Goal: Task Accomplishment & Management: Manage account settings

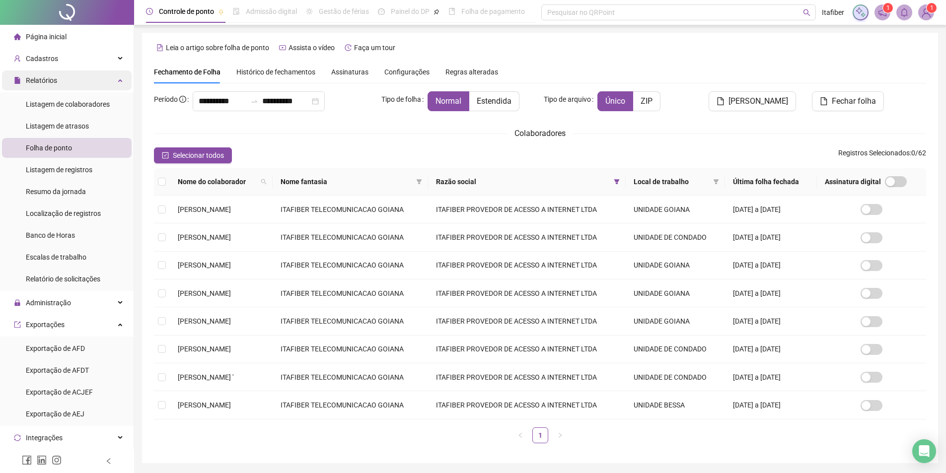
click at [119, 79] on icon at bounding box center [121, 79] width 5 height 0
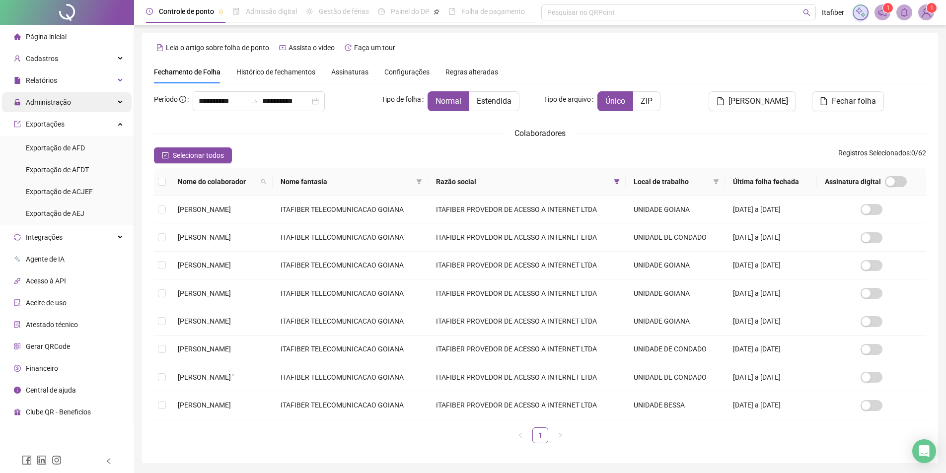
click at [55, 101] on span "Administração" at bounding box center [48, 102] width 45 height 8
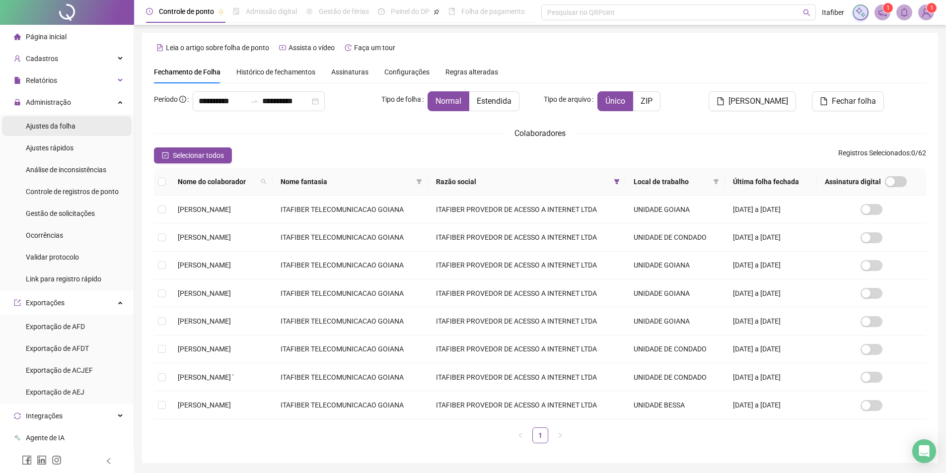
click at [56, 125] on span "Ajustes da folha" at bounding box center [51, 126] width 50 height 8
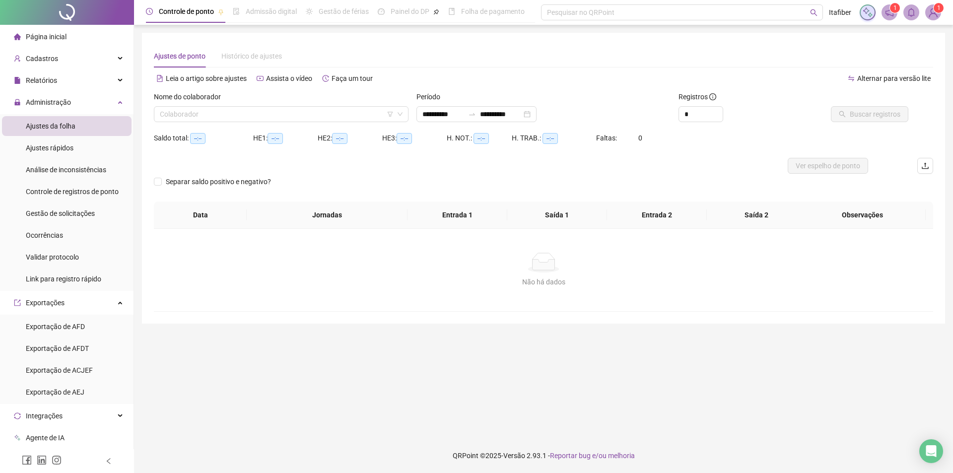
type input "**********"
click at [187, 117] on input "search" at bounding box center [277, 114] width 234 height 15
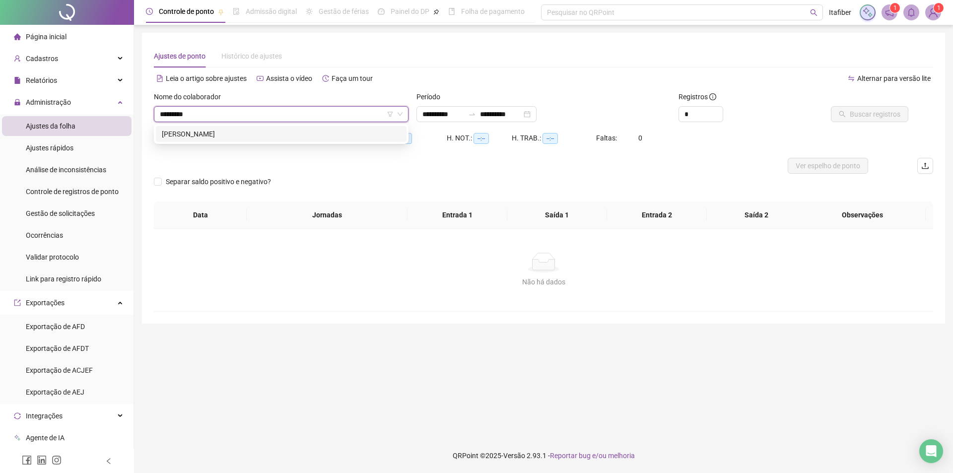
type input "**********"
click at [216, 134] on div "[PERSON_NAME]" at bounding box center [281, 134] width 239 height 11
click at [478, 114] on div at bounding box center [472, 114] width 16 height 8
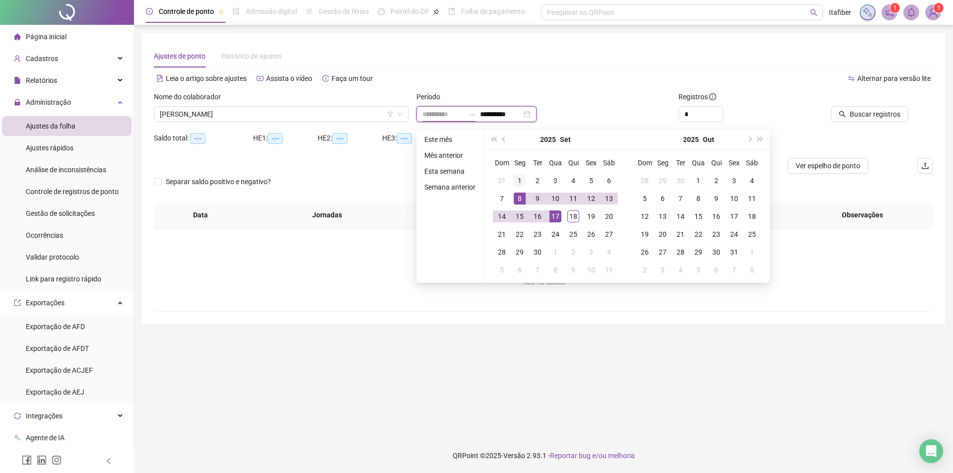
type input "**********"
click at [518, 179] on div "1" at bounding box center [520, 181] width 12 height 12
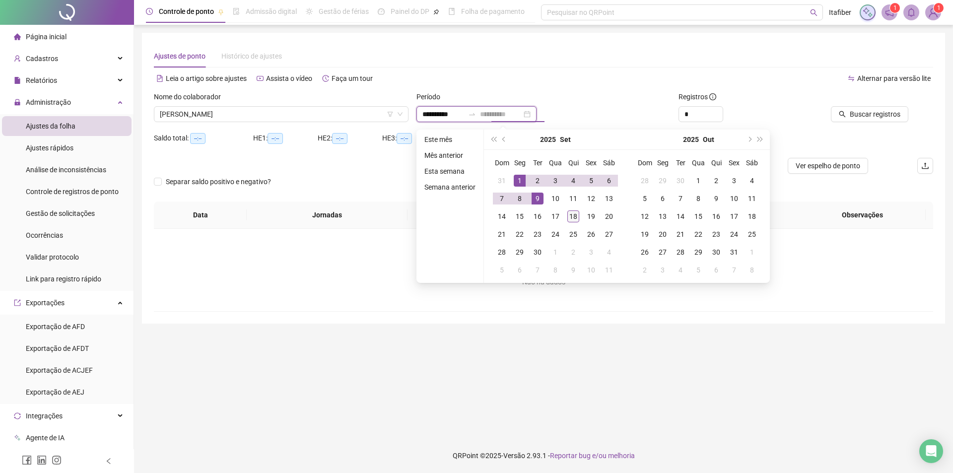
type input "**********"
click at [572, 220] on div "18" at bounding box center [574, 217] width 12 height 12
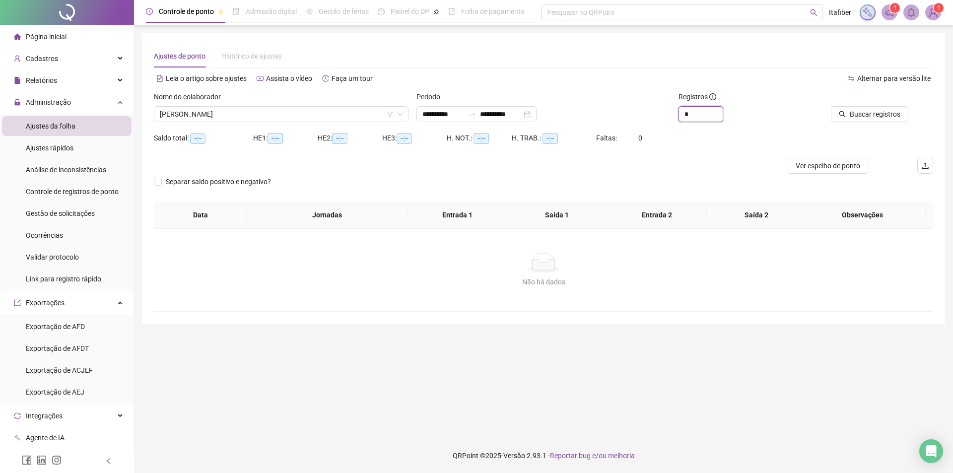
drag, startPoint x: 676, startPoint y: 114, endPoint x: 624, endPoint y: 122, distance: 52.3
click at [625, 121] on div "**********" at bounding box center [544, 110] width 788 height 39
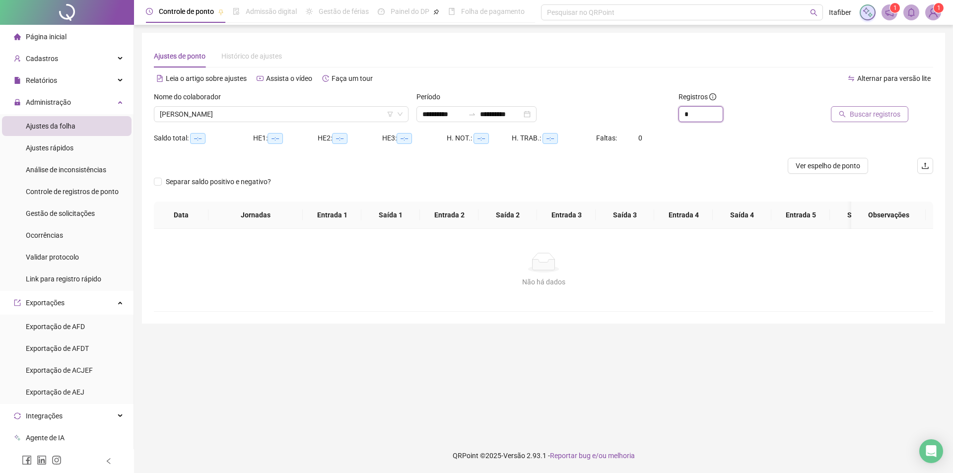
type input "*"
click at [890, 115] on span "Buscar registros" at bounding box center [875, 114] width 51 height 11
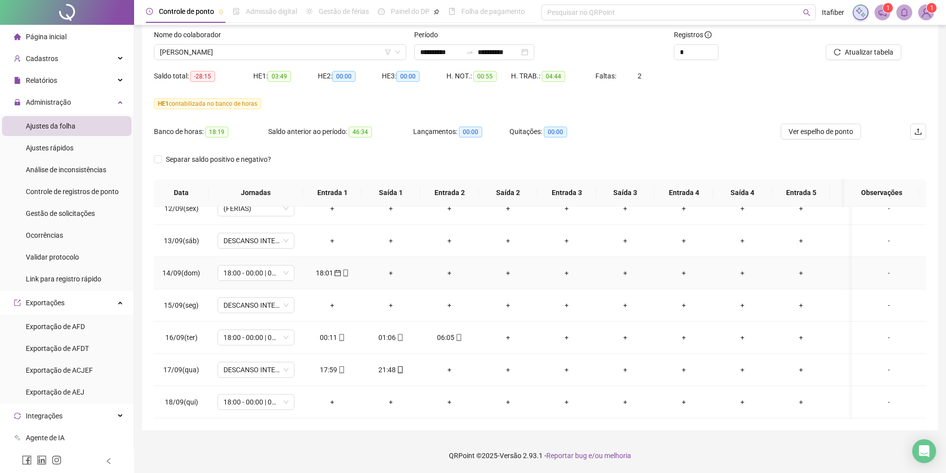
scroll to position [376, 0]
click at [290, 54] on span "[PERSON_NAME]" at bounding box center [280, 52] width 240 height 15
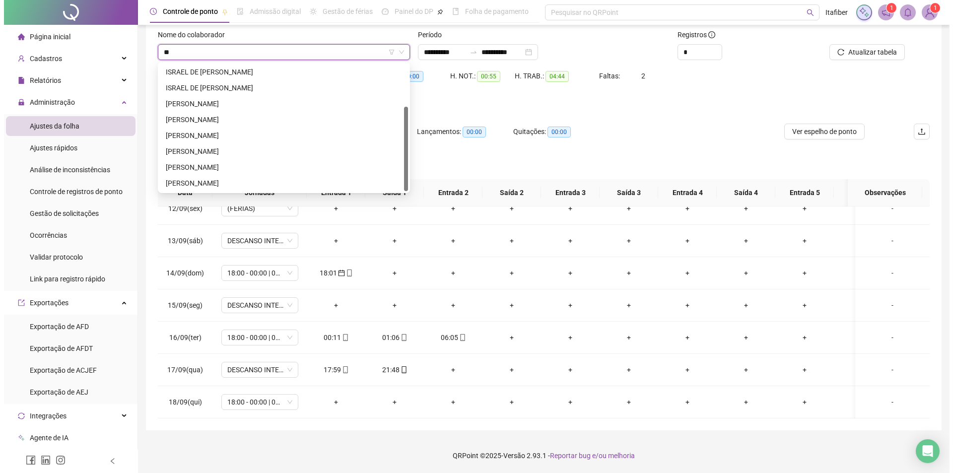
scroll to position [0, 0]
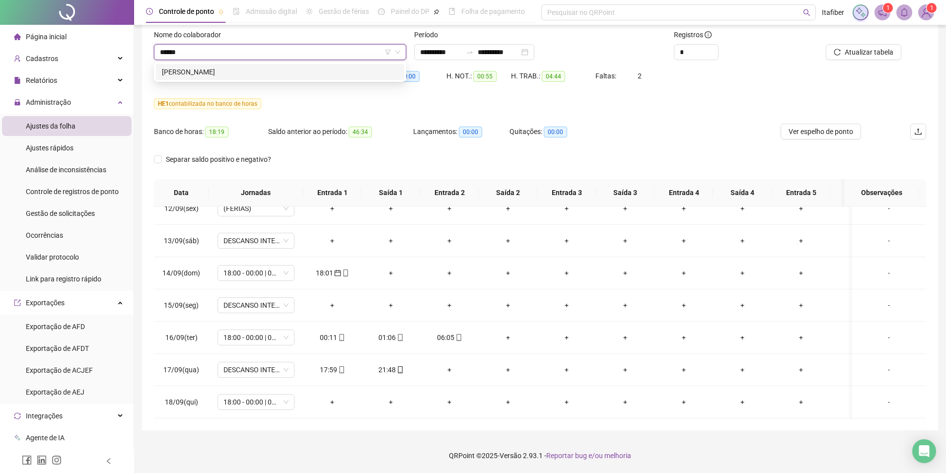
type input "*******"
click at [244, 73] on div "[PERSON_NAME]" at bounding box center [280, 72] width 236 height 11
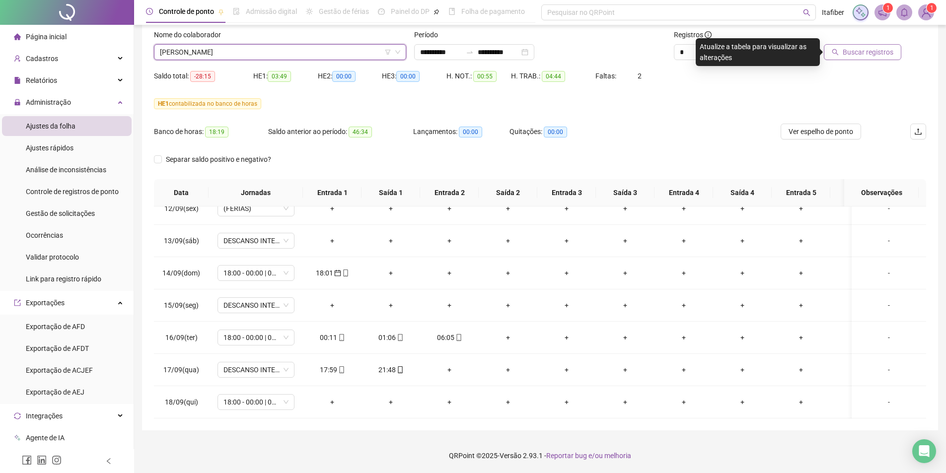
click at [880, 51] on span "Buscar registros" at bounding box center [868, 52] width 51 height 11
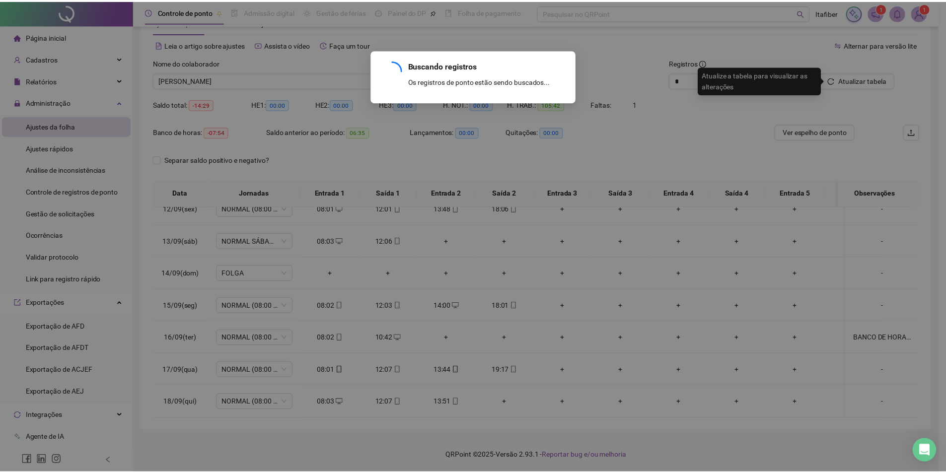
scroll to position [34, 0]
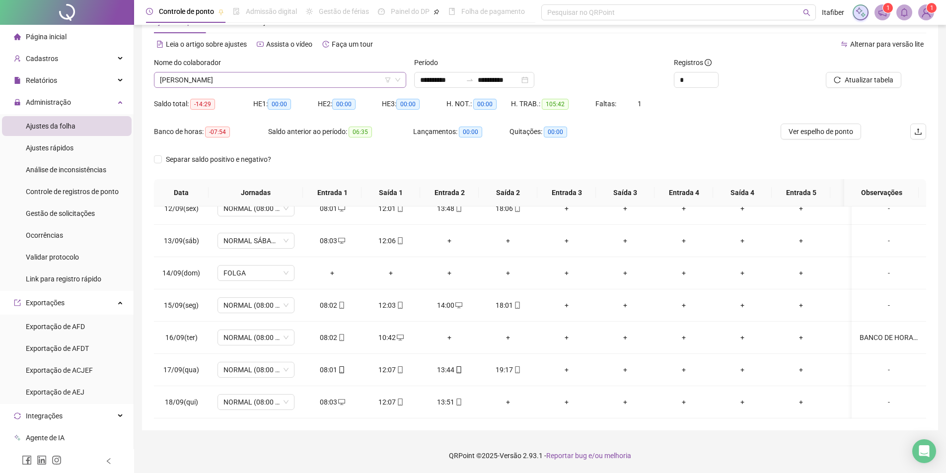
click at [316, 80] on span "[PERSON_NAME]" at bounding box center [280, 80] width 240 height 15
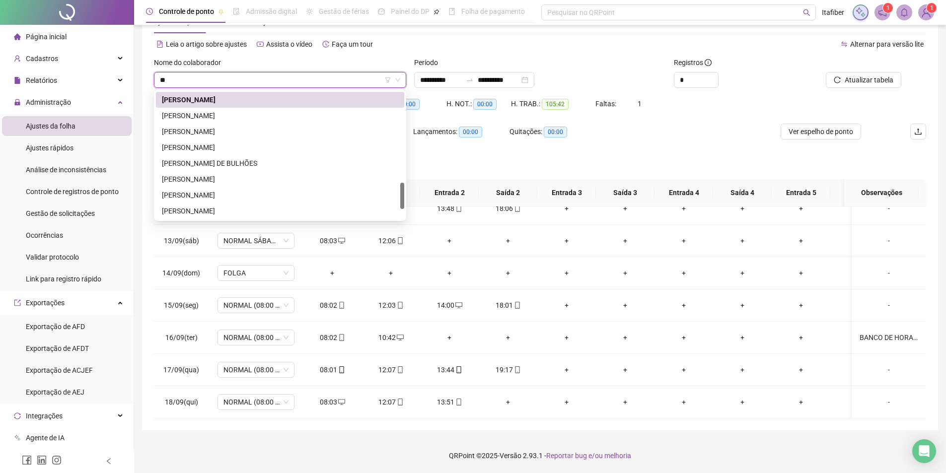
scroll to position [0, 0]
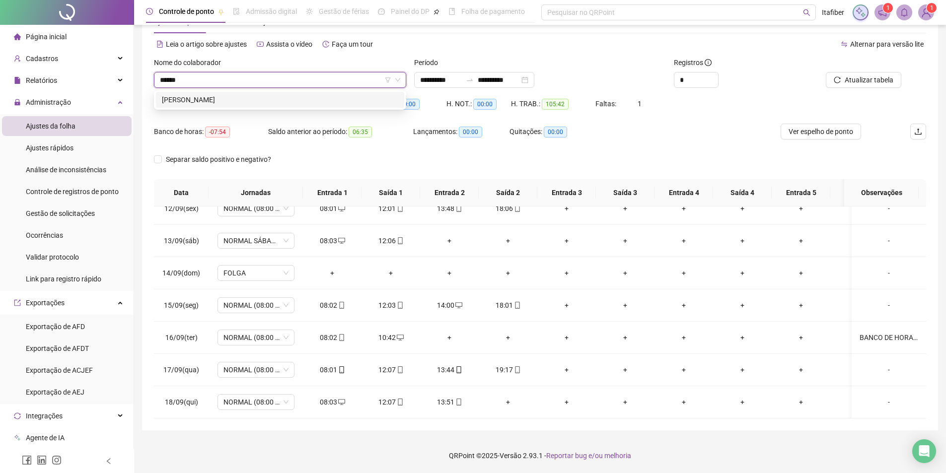
type input "*******"
click at [277, 98] on div "[PERSON_NAME]" at bounding box center [280, 99] width 236 height 11
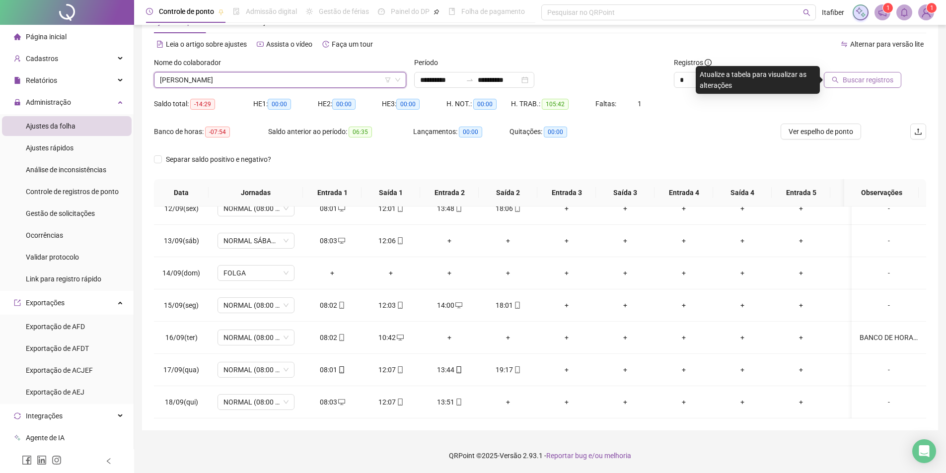
click at [874, 79] on span "Buscar registros" at bounding box center [868, 79] width 51 height 11
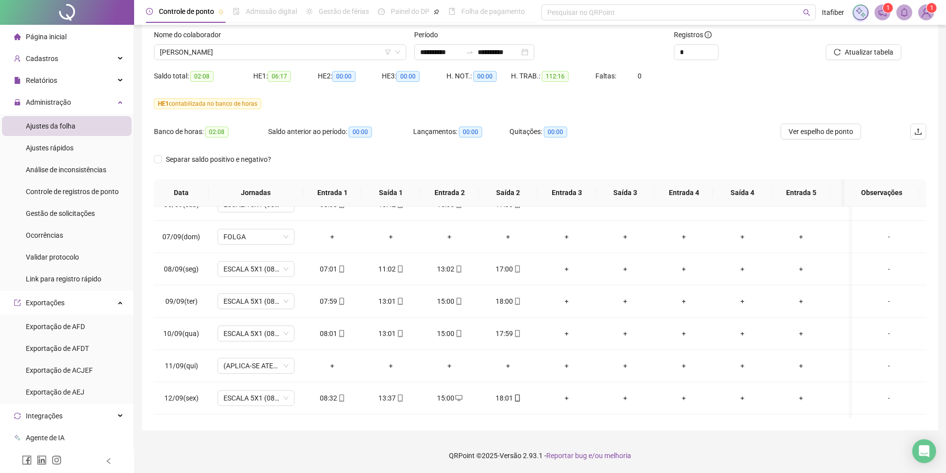
scroll to position [178, 0]
click at [871, 47] on span "Atualizar tabela" at bounding box center [869, 52] width 49 height 11
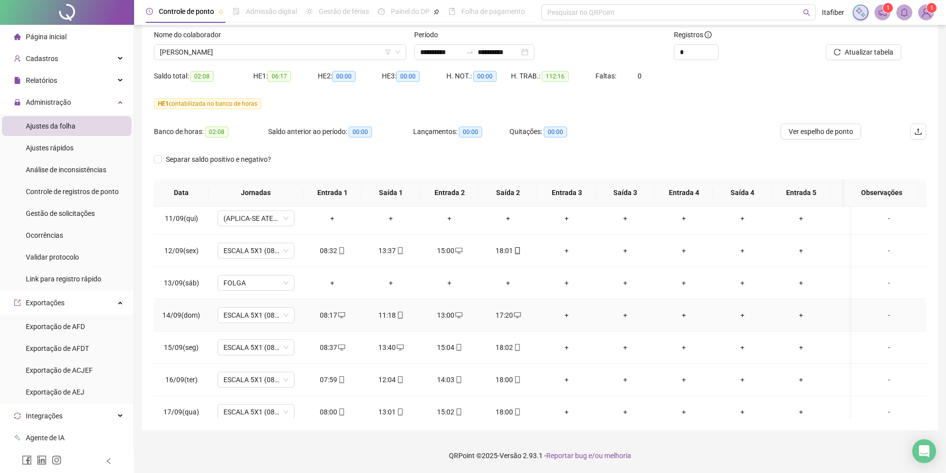
scroll to position [376, 0]
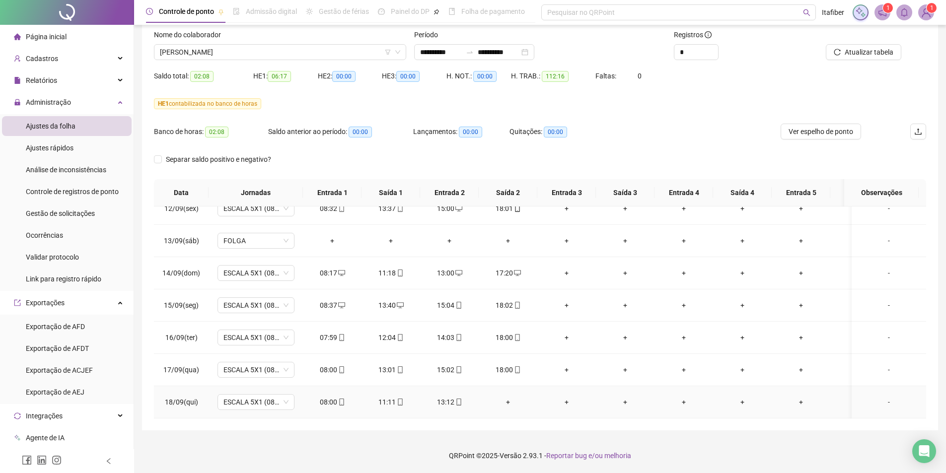
click at [334, 397] on div "08:00" at bounding box center [332, 402] width 43 height 11
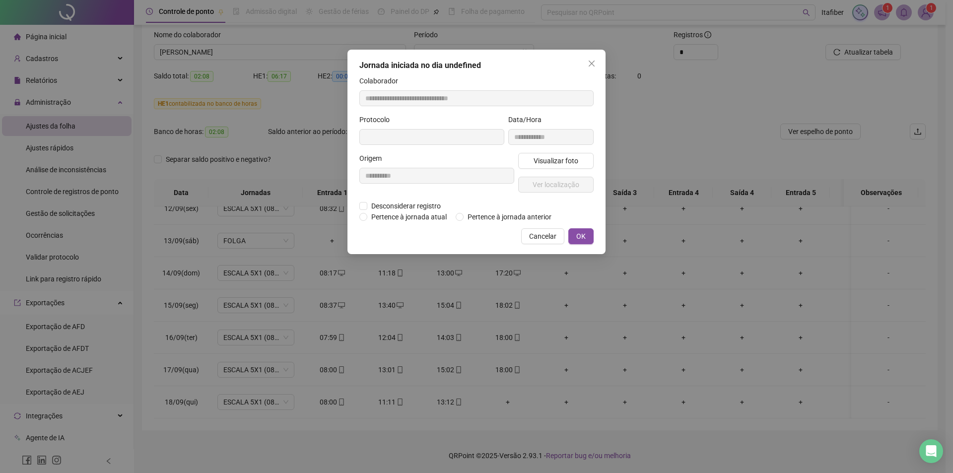
type input "**********"
click at [555, 162] on span "Visualizar foto" at bounding box center [556, 161] width 45 height 11
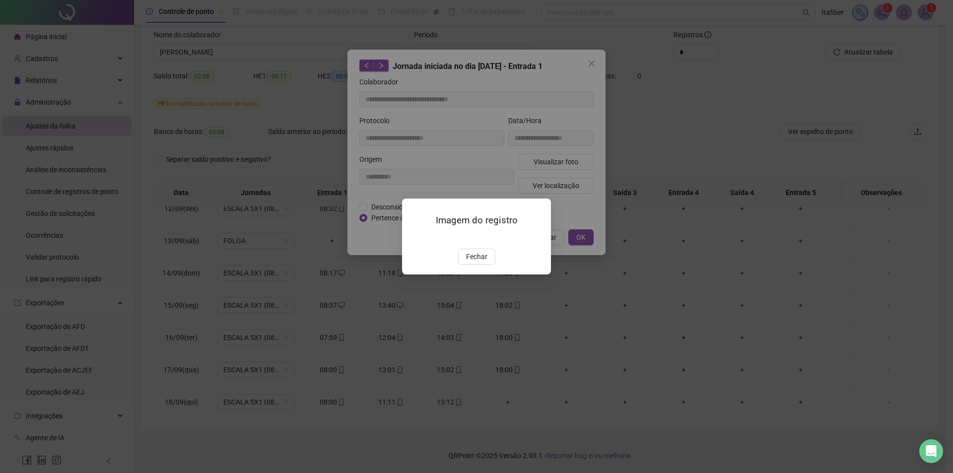
click at [414, 238] on img at bounding box center [414, 238] width 0 height 0
click at [475, 262] on span "Fechar" at bounding box center [476, 256] width 21 height 11
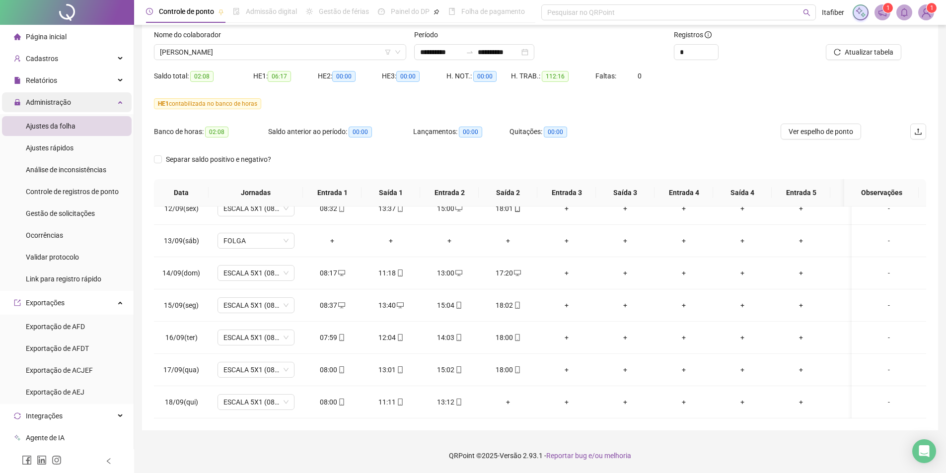
click at [112, 103] on div "Administração" at bounding box center [67, 102] width 130 height 20
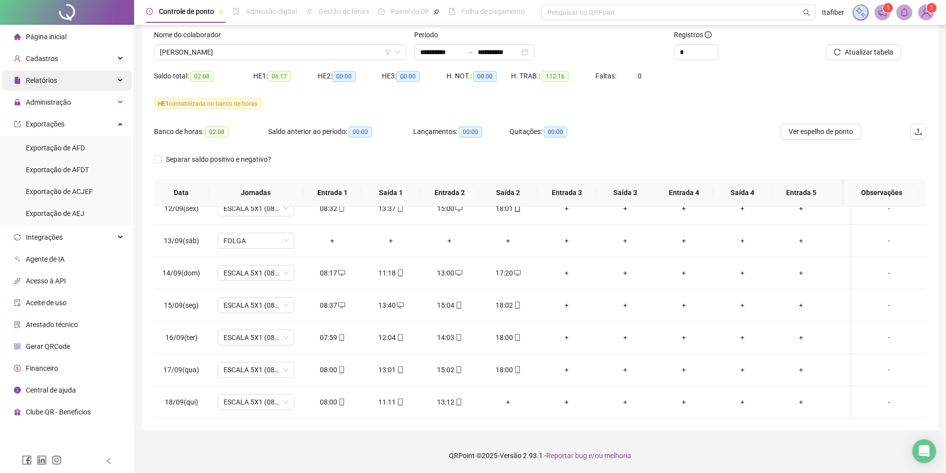
click at [58, 85] on div "Relatórios" at bounding box center [67, 81] width 130 height 20
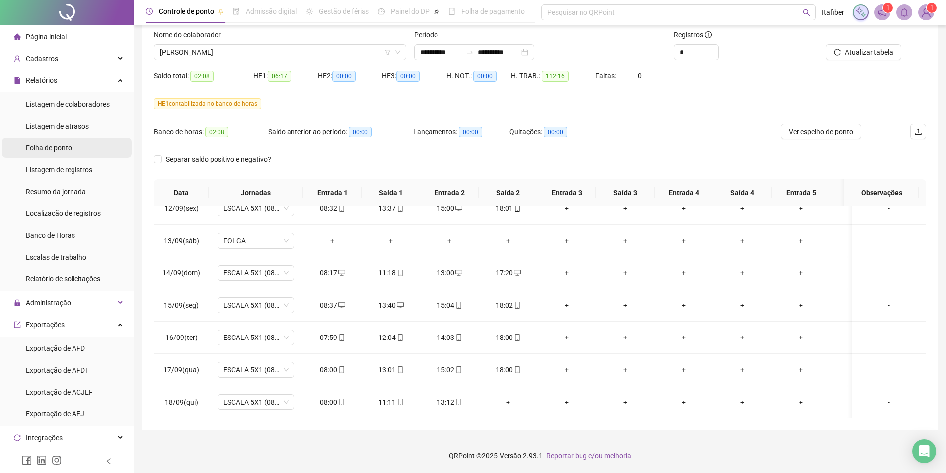
click at [54, 151] on span "Folha de ponto" at bounding box center [49, 148] width 46 height 8
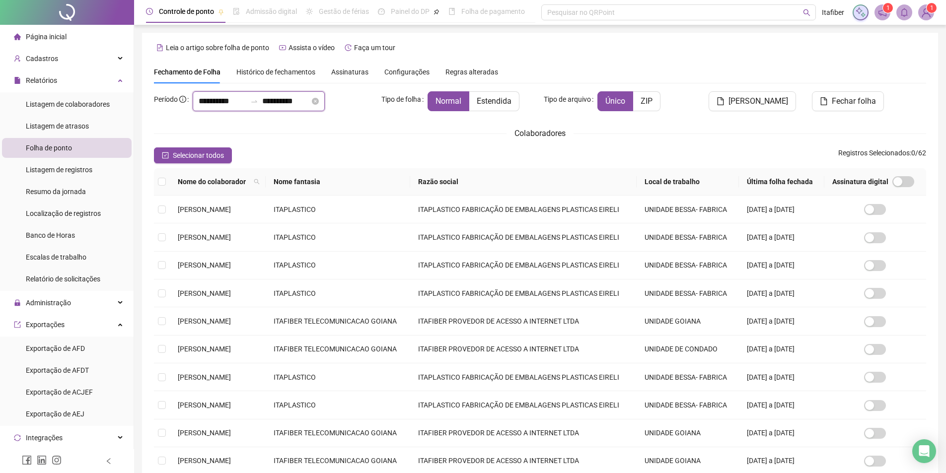
click at [226, 100] on input "**********" at bounding box center [223, 101] width 48 height 12
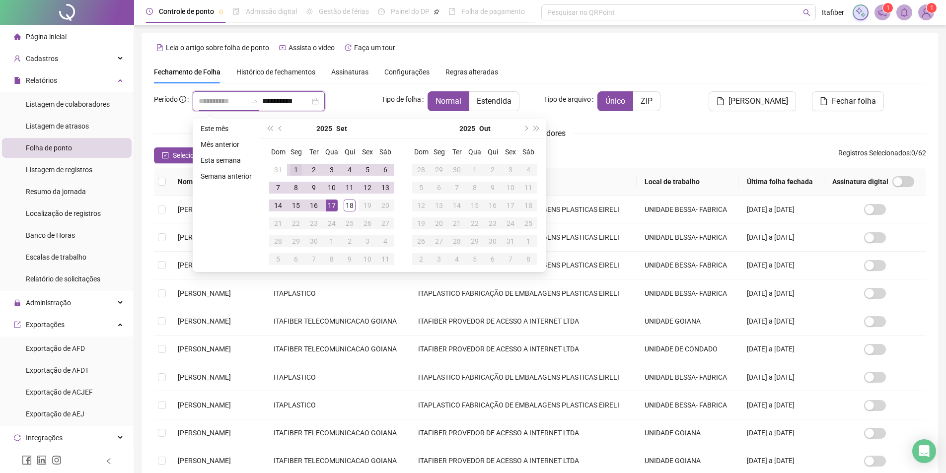
type input "**********"
click at [293, 168] on div "1" at bounding box center [296, 170] width 12 height 12
type input "**********"
click at [295, 207] on div "15" at bounding box center [296, 206] width 12 height 12
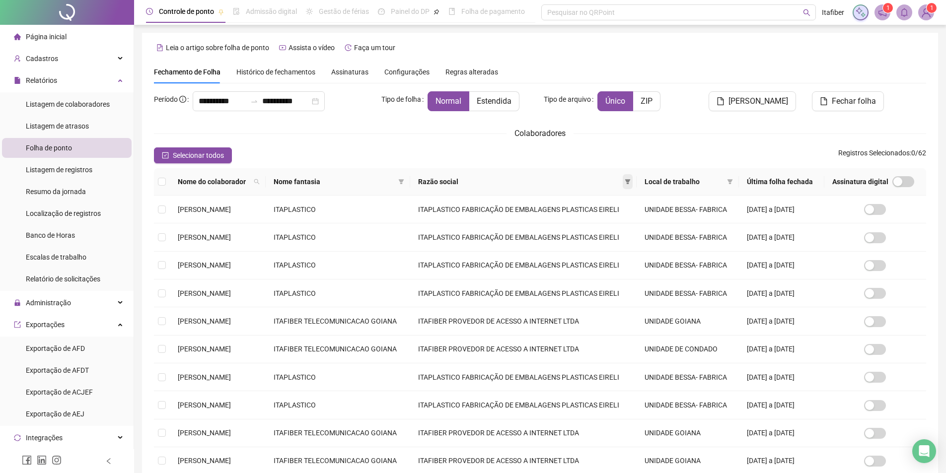
click at [630, 182] on icon "filter" at bounding box center [627, 181] width 5 height 5
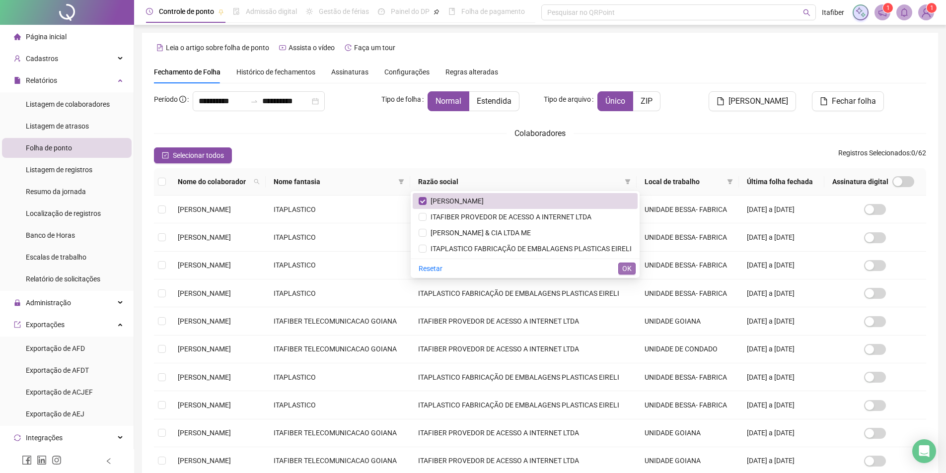
click at [625, 269] on span "OK" at bounding box center [626, 268] width 9 height 11
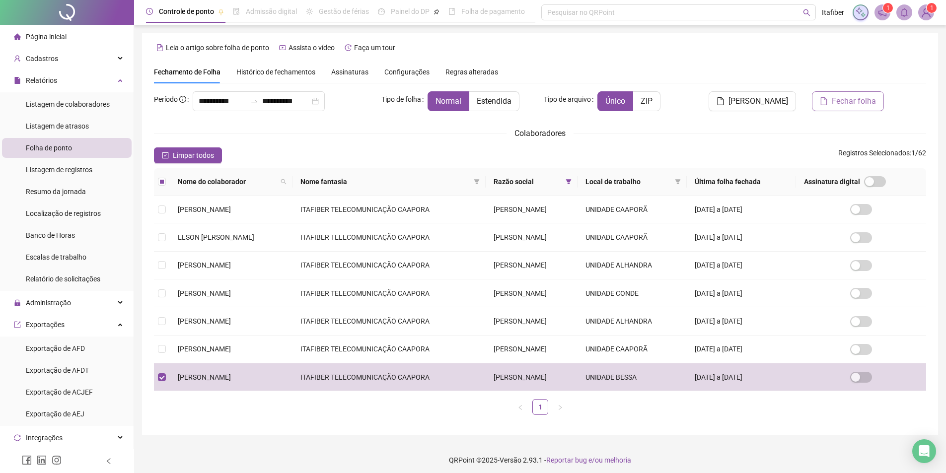
click at [847, 100] on span "Fechar folha" at bounding box center [854, 101] width 44 height 12
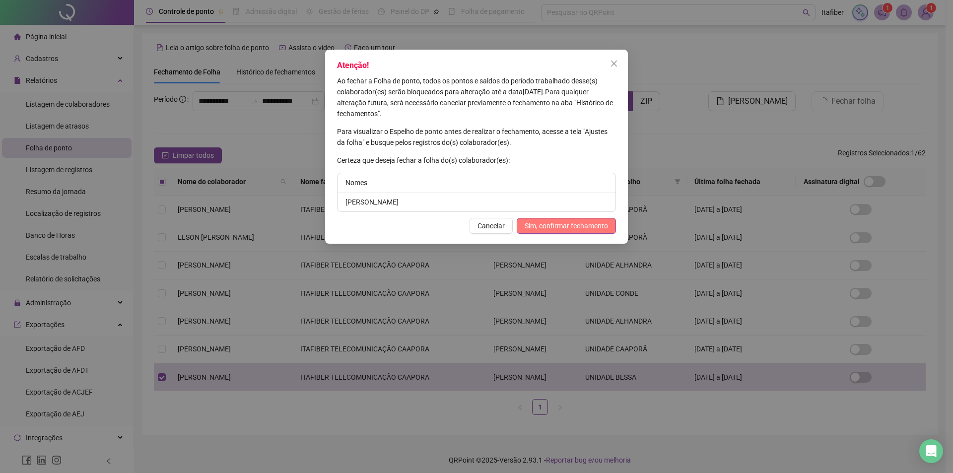
click at [552, 226] on span "Sim, confirmar fechamento" at bounding box center [566, 225] width 83 height 11
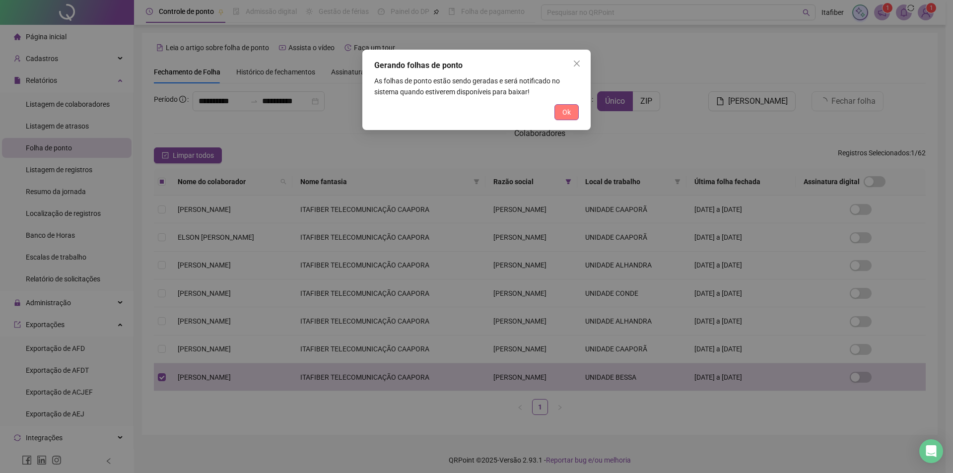
click at [570, 117] on span "Ok" at bounding box center [567, 112] width 8 height 11
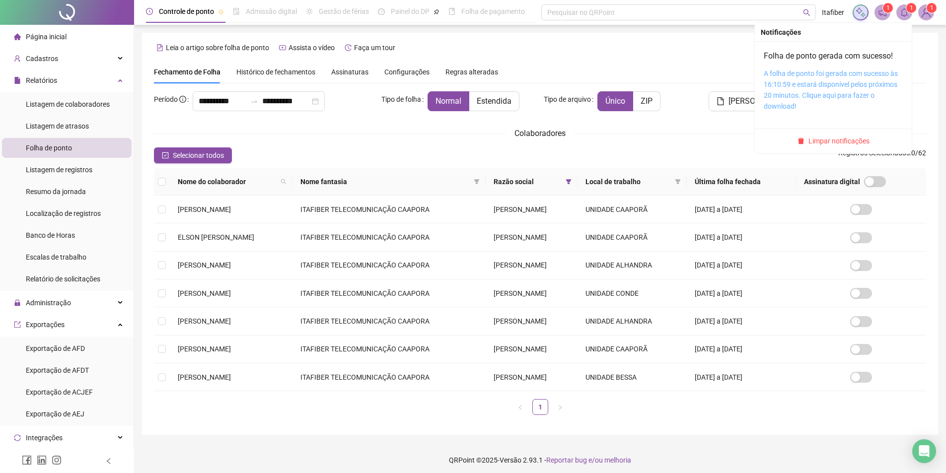
click at [793, 81] on link "A folha de ponto foi gerada com sucesso às 16:10:59 e estará disponível pelos p…" at bounding box center [831, 90] width 134 height 41
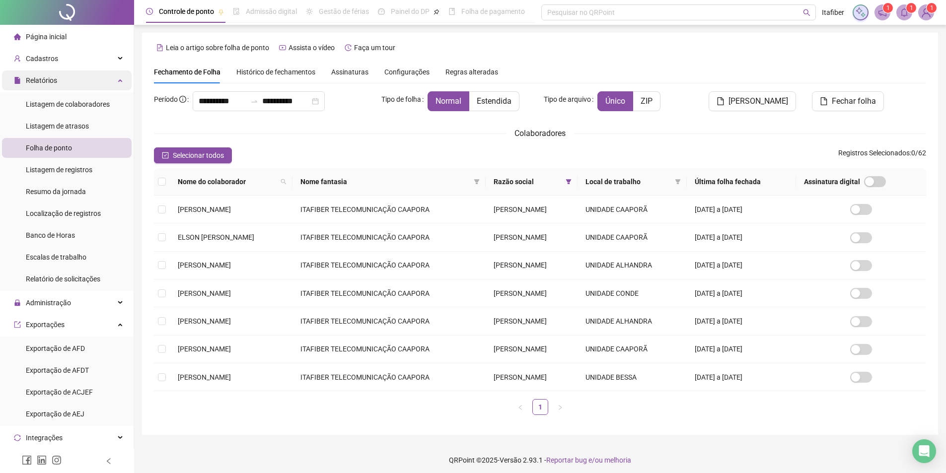
click at [109, 82] on div "Relatórios" at bounding box center [67, 81] width 130 height 20
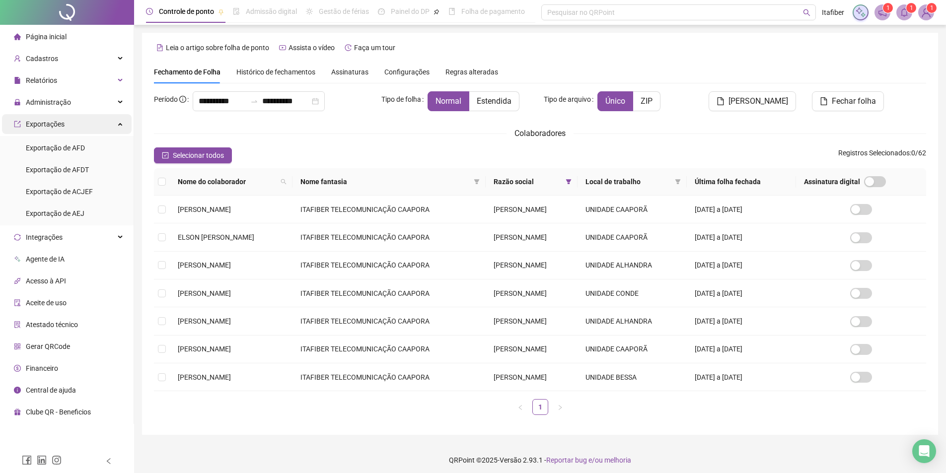
click at [118, 123] on div "Exportações" at bounding box center [67, 124] width 130 height 20
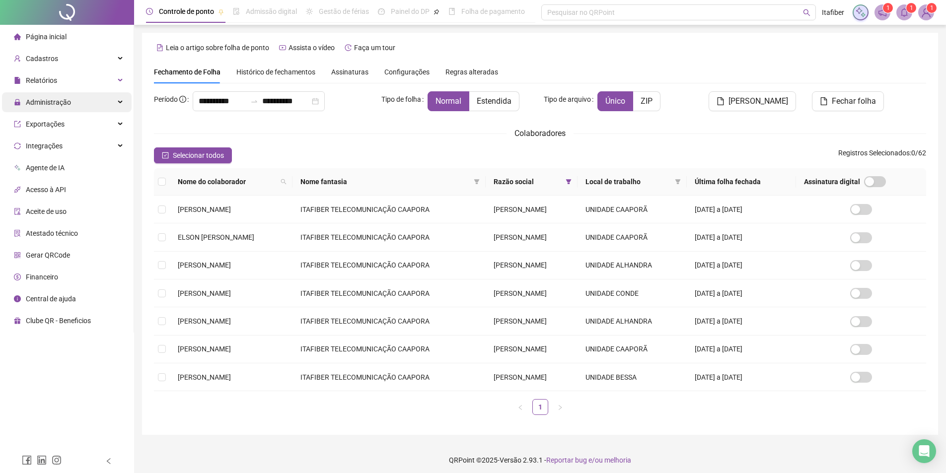
click at [62, 99] on span "Administração" at bounding box center [48, 102] width 45 height 8
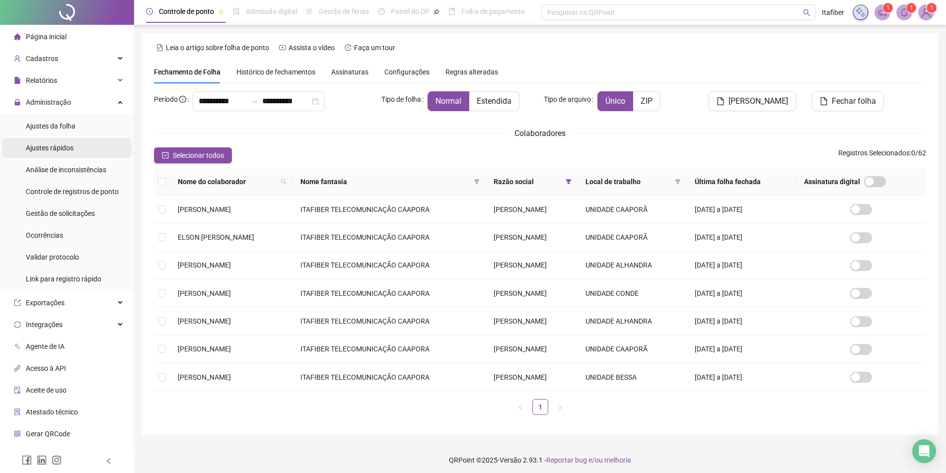
click at [54, 151] on span "Ajustes rápidos" at bounding box center [50, 148] width 48 height 8
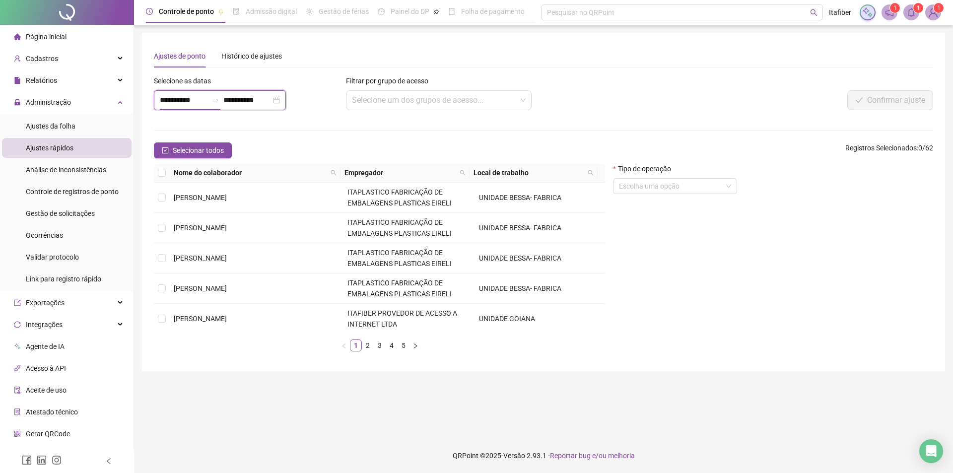
click at [192, 99] on input "**********" at bounding box center [184, 100] width 48 height 12
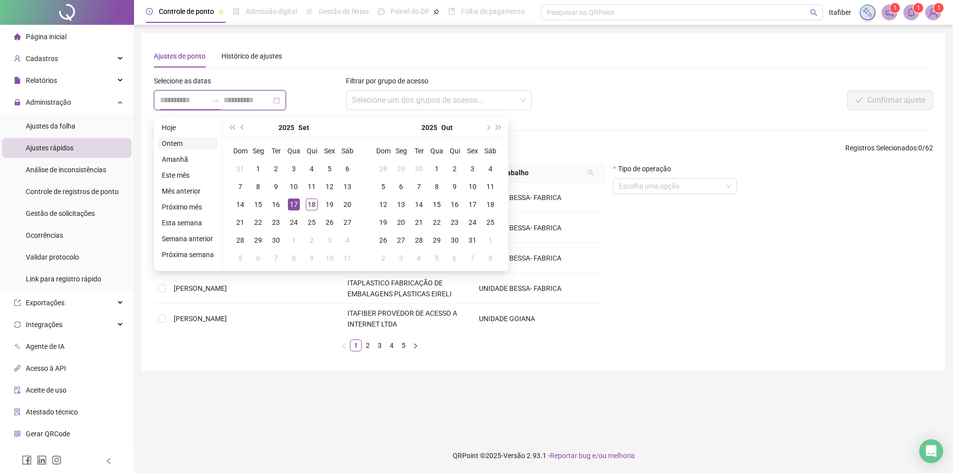
type input "**********"
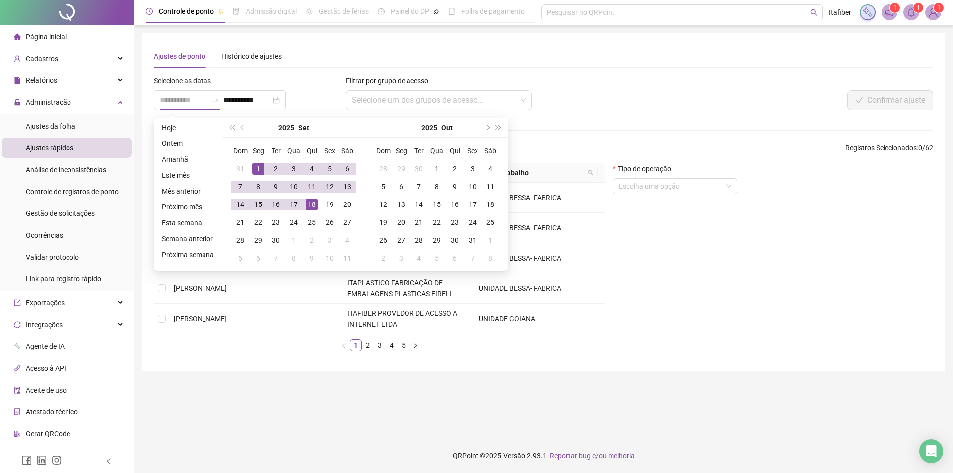
click at [255, 169] on div "1" at bounding box center [258, 169] width 12 height 12
type input "**********"
click at [254, 208] on div "15" at bounding box center [258, 205] width 12 height 12
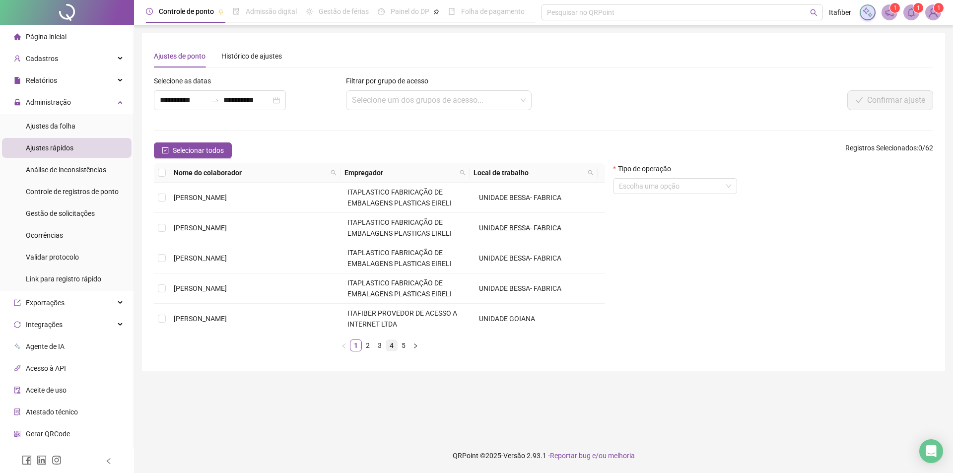
click at [390, 349] on link "4" at bounding box center [391, 345] width 11 height 11
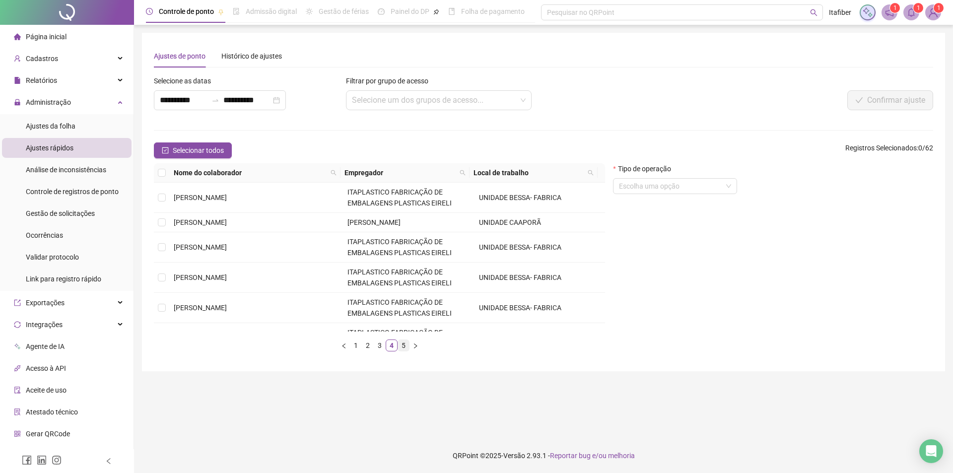
click at [401, 349] on link "5" at bounding box center [403, 345] width 11 height 11
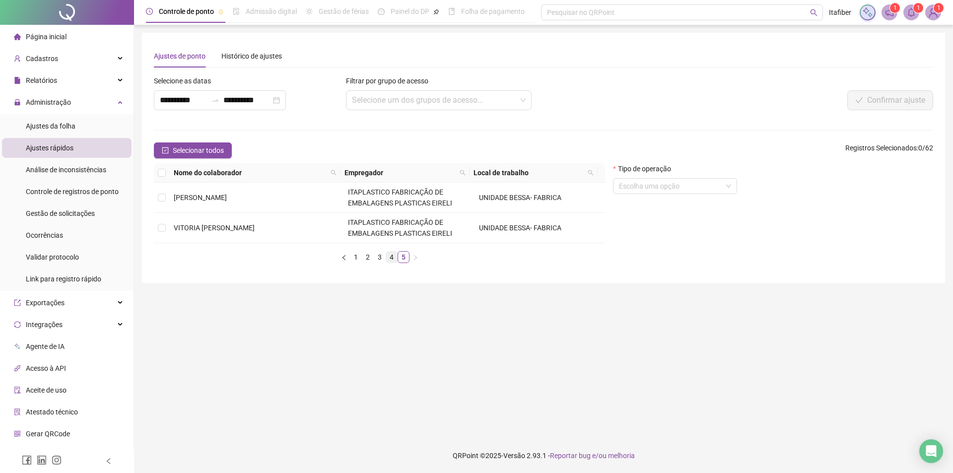
click at [386, 258] on link "4" at bounding box center [391, 257] width 11 height 11
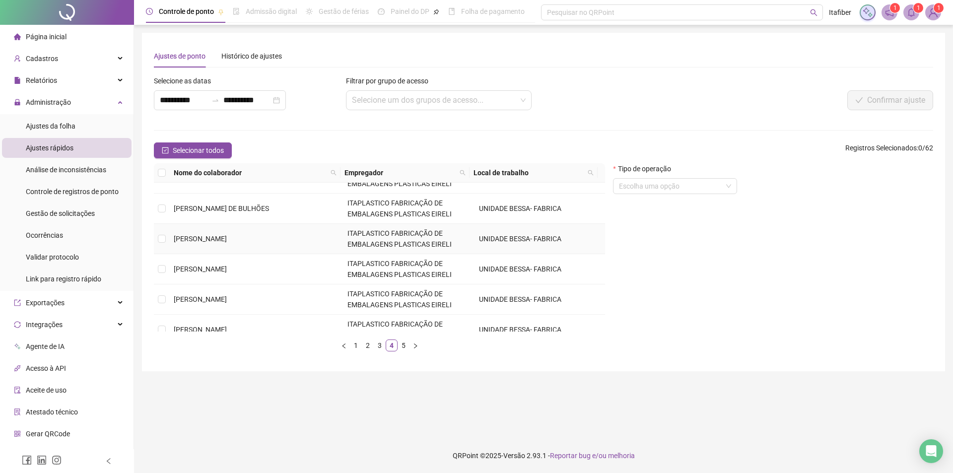
scroll to position [305, 0]
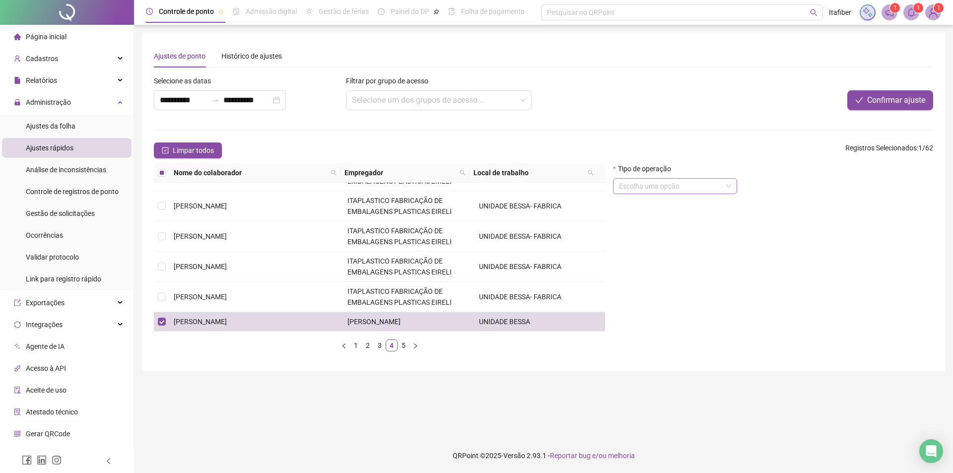
click at [727, 189] on span at bounding box center [675, 186] width 112 height 15
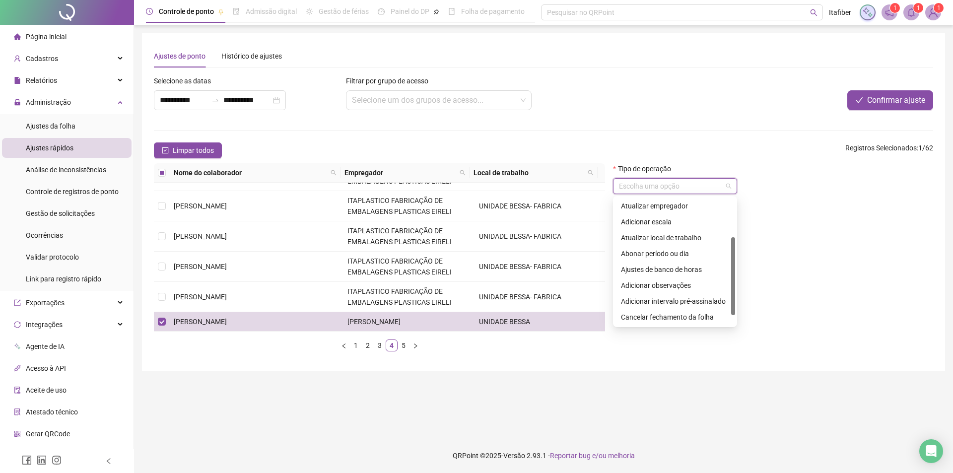
scroll to position [69, 0]
drag, startPoint x: 733, startPoint y: 237, endPoint x: 734, endPoint y: 279, distance: 42.2
click at [734, 279] on div at bounding box center [734, 279] width 4 height 78
click at [683, 314] on div "Cancelar fechamento da folha" at bounding box center [675, 312] width 108 height 11
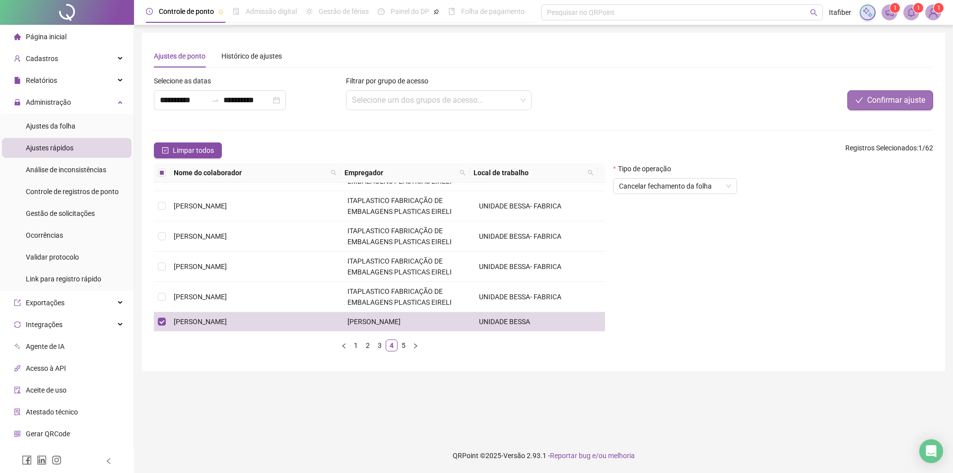
click at [889, 99] on span "Confirmar ajuste" at bounding box center [897, 100] width 58 height 12
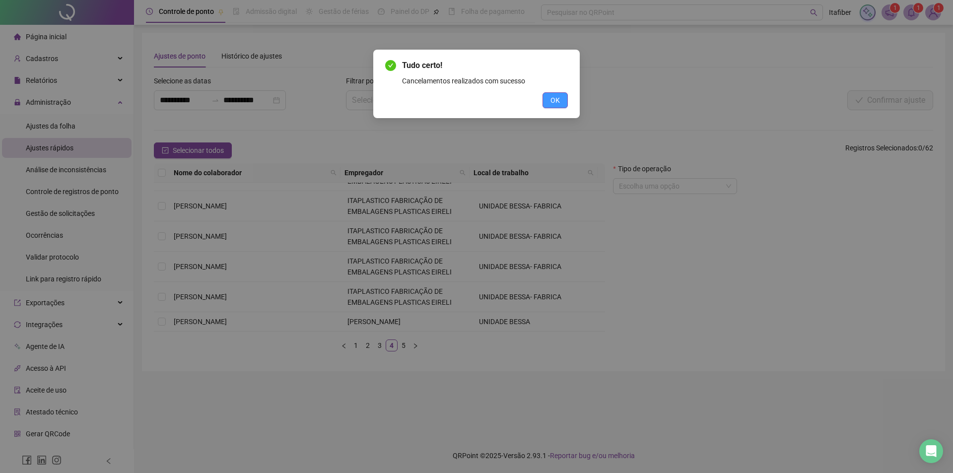
click at [561, 102] on button "OK" at bounding box center [555, 100] width 25 height 16
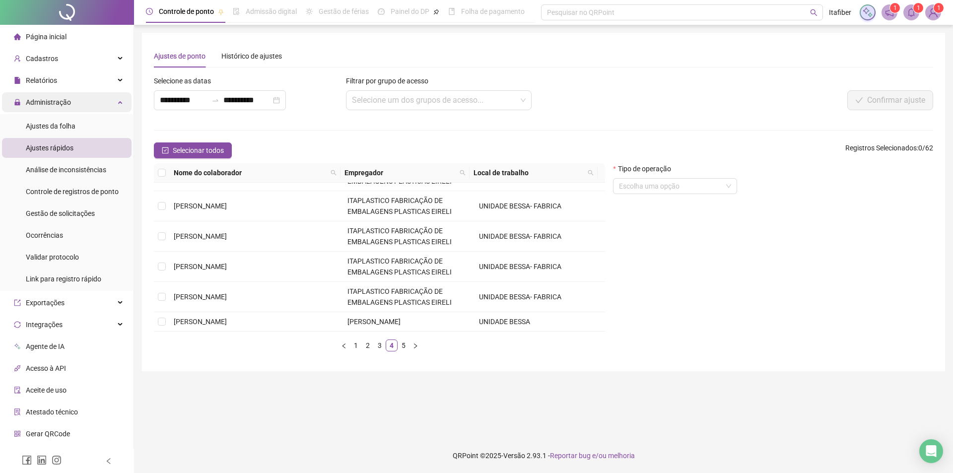
click at [108, 102] on div "Administração" at bounding box center [67, 102] width 130 height 20
